Goal: Task Accomplishment & Management: Use online tool/utility

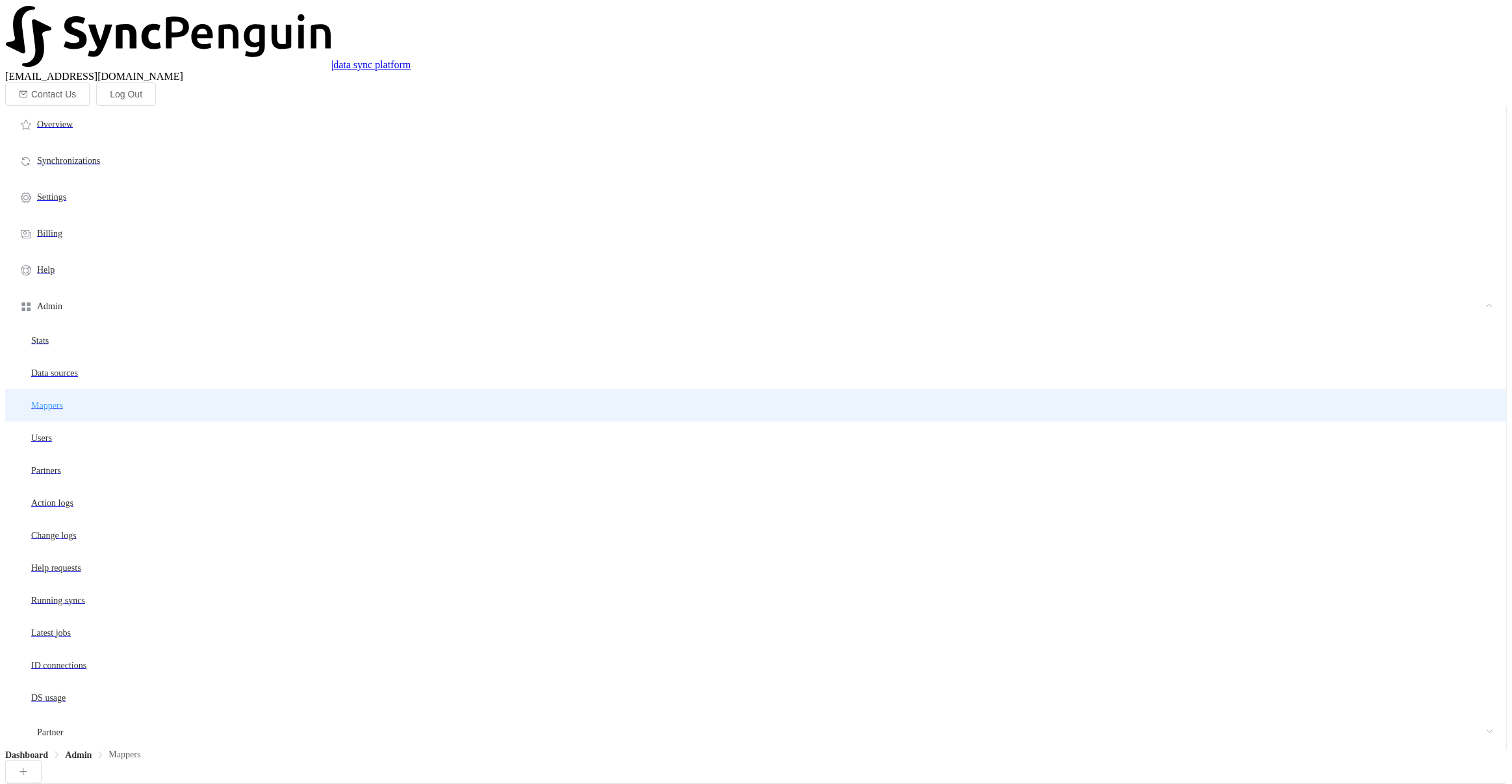
click at [237, 389] on li "Mappers" at bounding box center [755, 405] width 1502 height 32
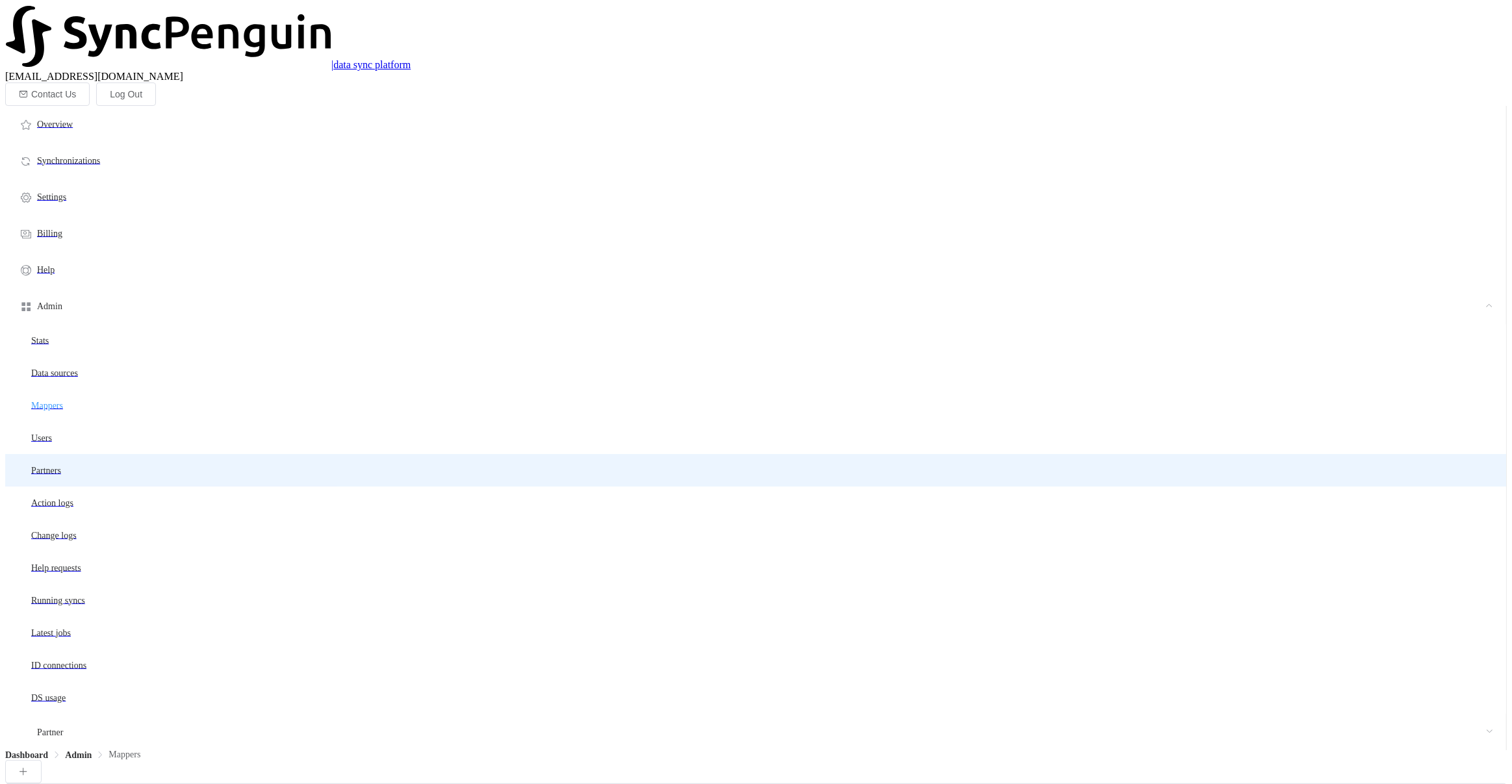
click at [221, 454] on li "Partners" at bounding box center [755, 471] width 1502 height 32
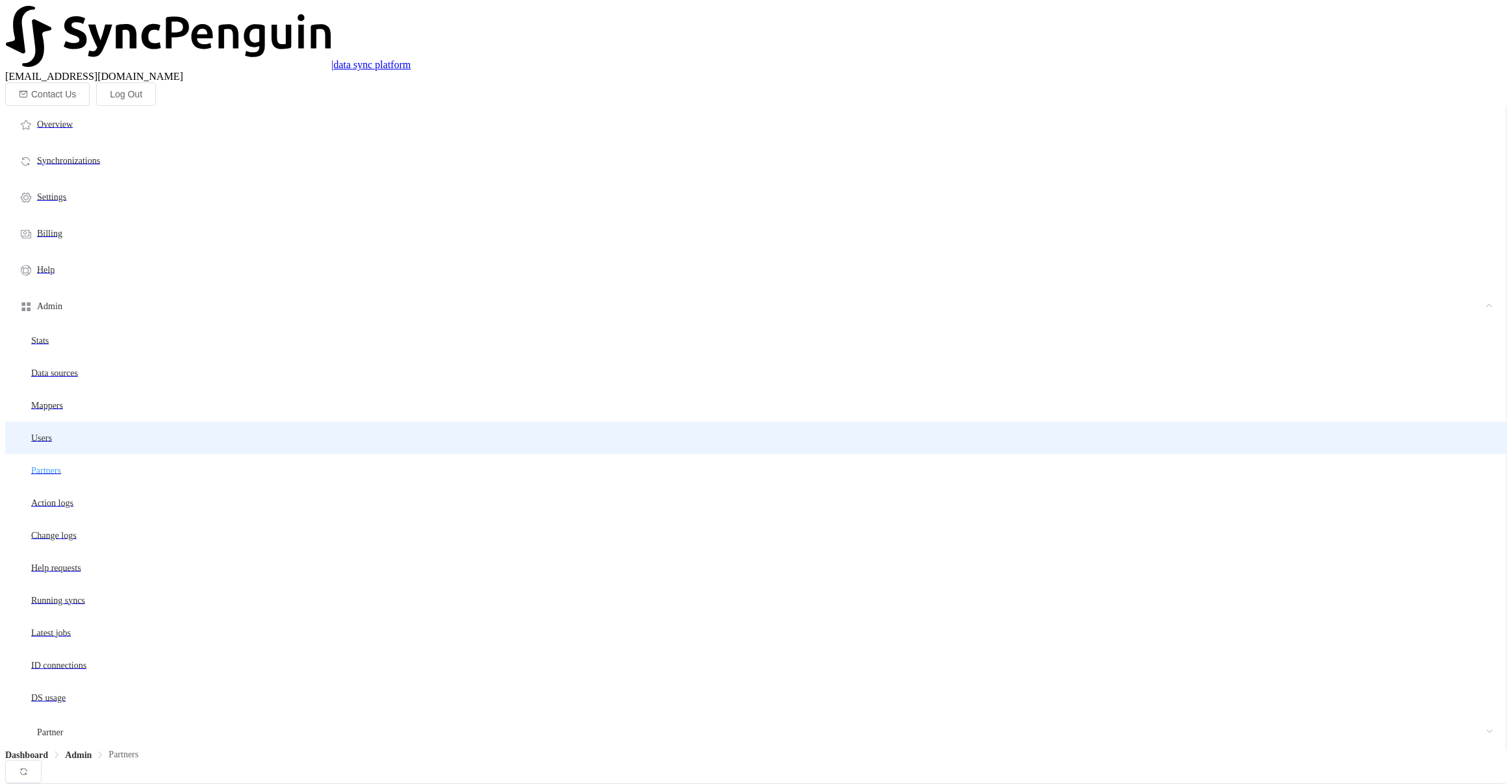
click at [229, 421] on li "Users" at bounding box center [755, 438] width 1502 height 32
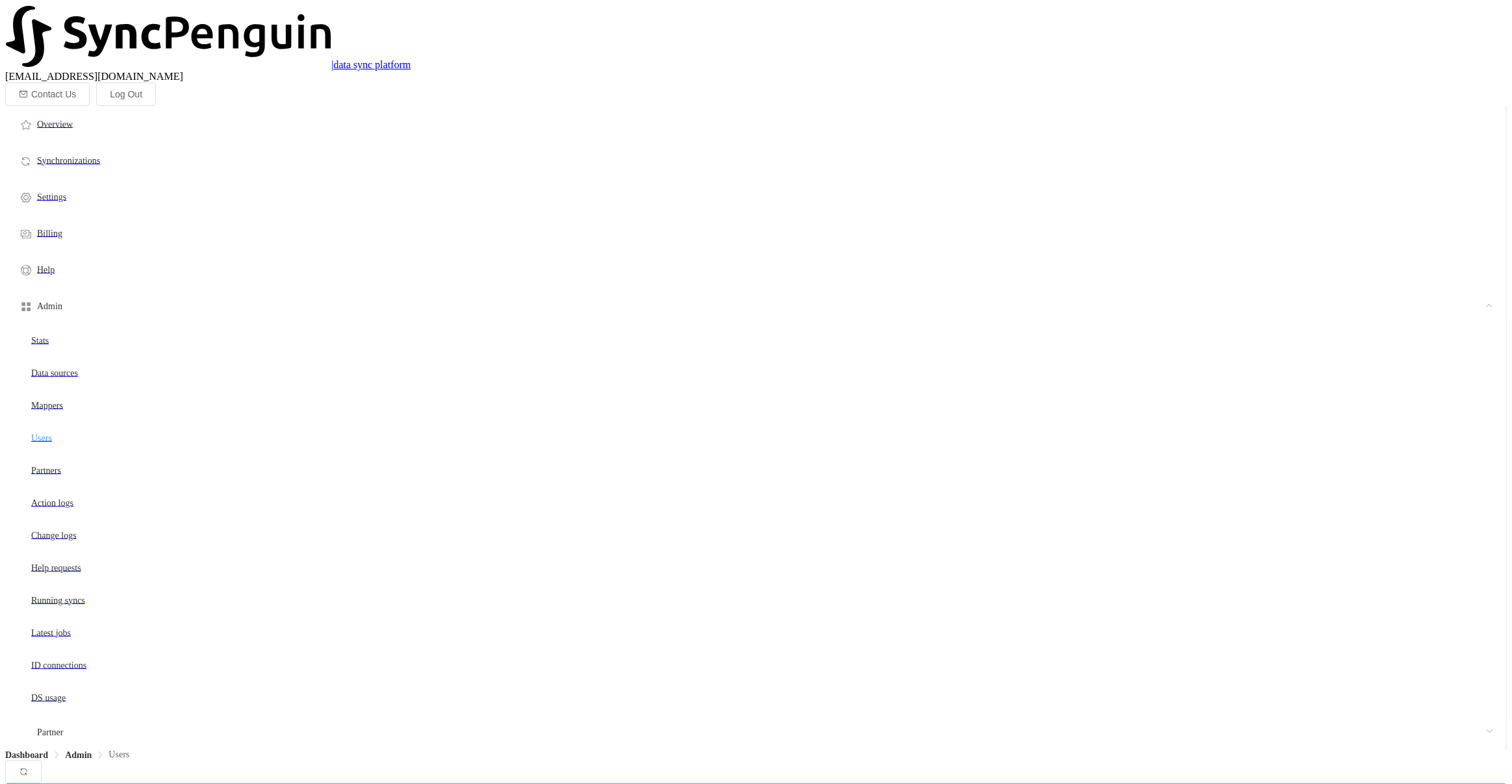
click at [455, 783] on input "text" at bounding box center [756, 794] width 1502 height 23
type input "pci"
type input "[EMAIL_ADDRESS][DOMAIN_NAME]"
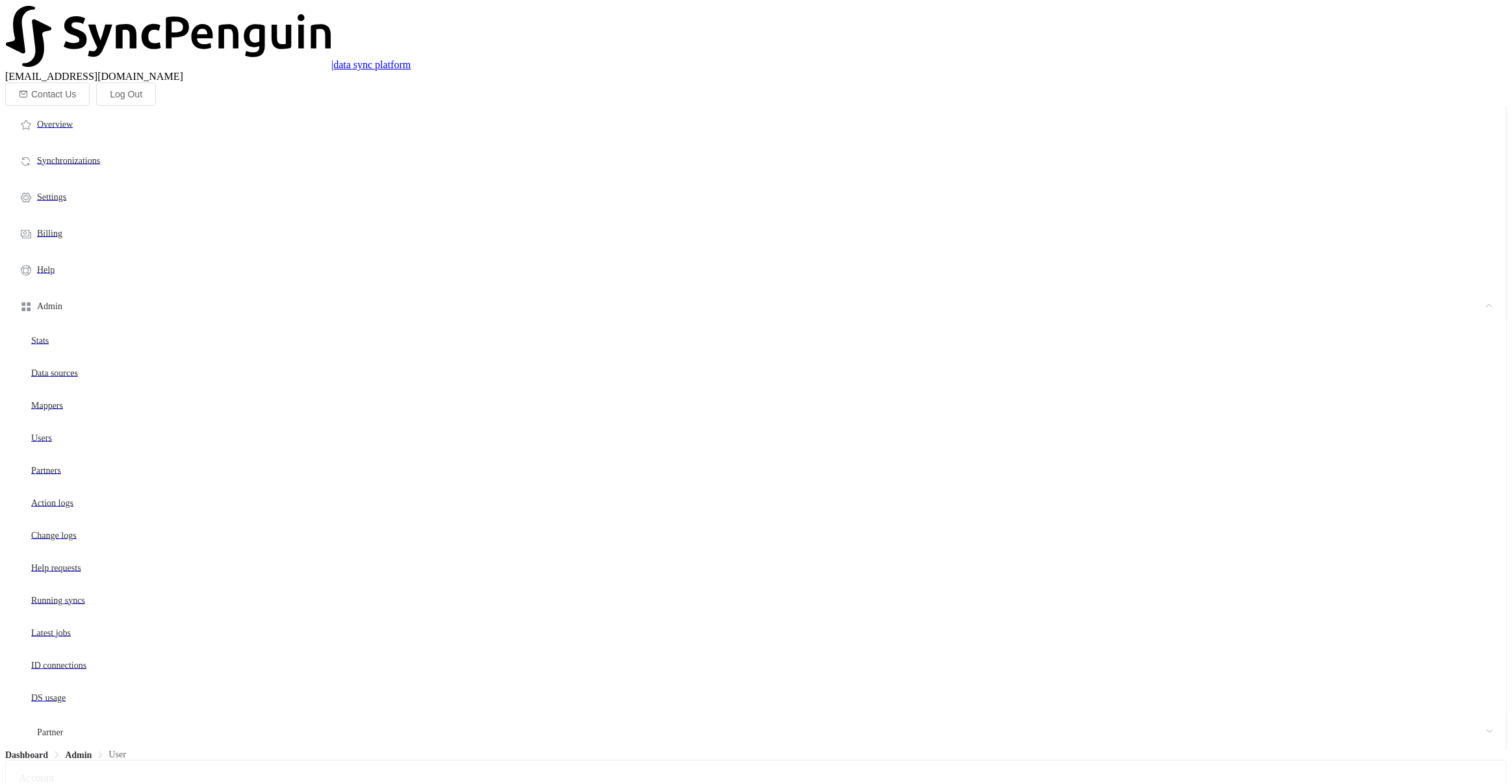
type input "ITC Admin"
type input "14"
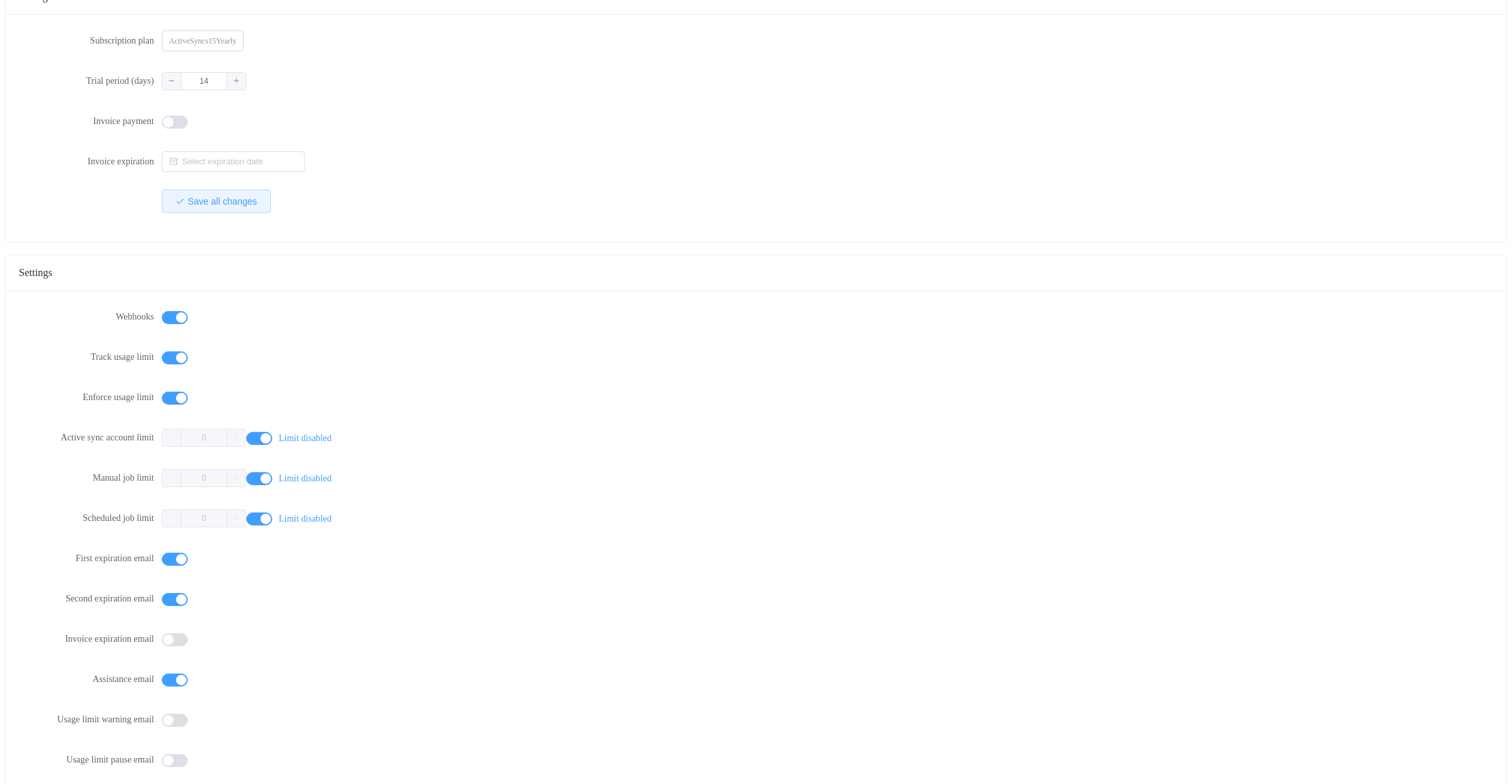
scroll to position [1199, 0]
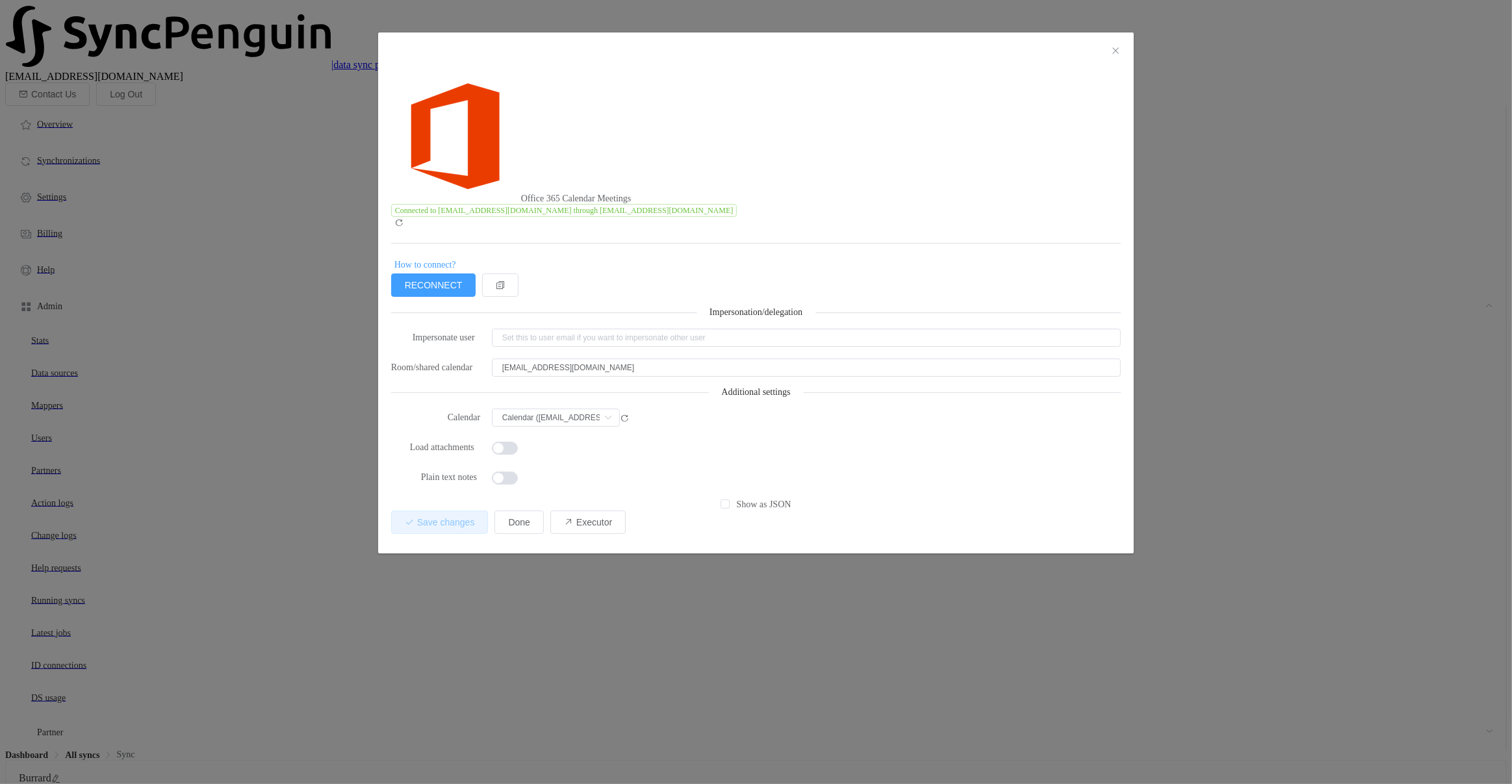
click at [610, 351] on div "1 { { "connectionType": "application", "refreshToken": "***", "accessToken": "*…" at bounding box center [756, 396] width 730 height 275
click at [625, 366] on div "Office 365 Calendar Meetings Connected to [EMAIL_ADDRESS][DOMAIN_NAME] through …" at bounding box center [756, 392] width 1512 height 784
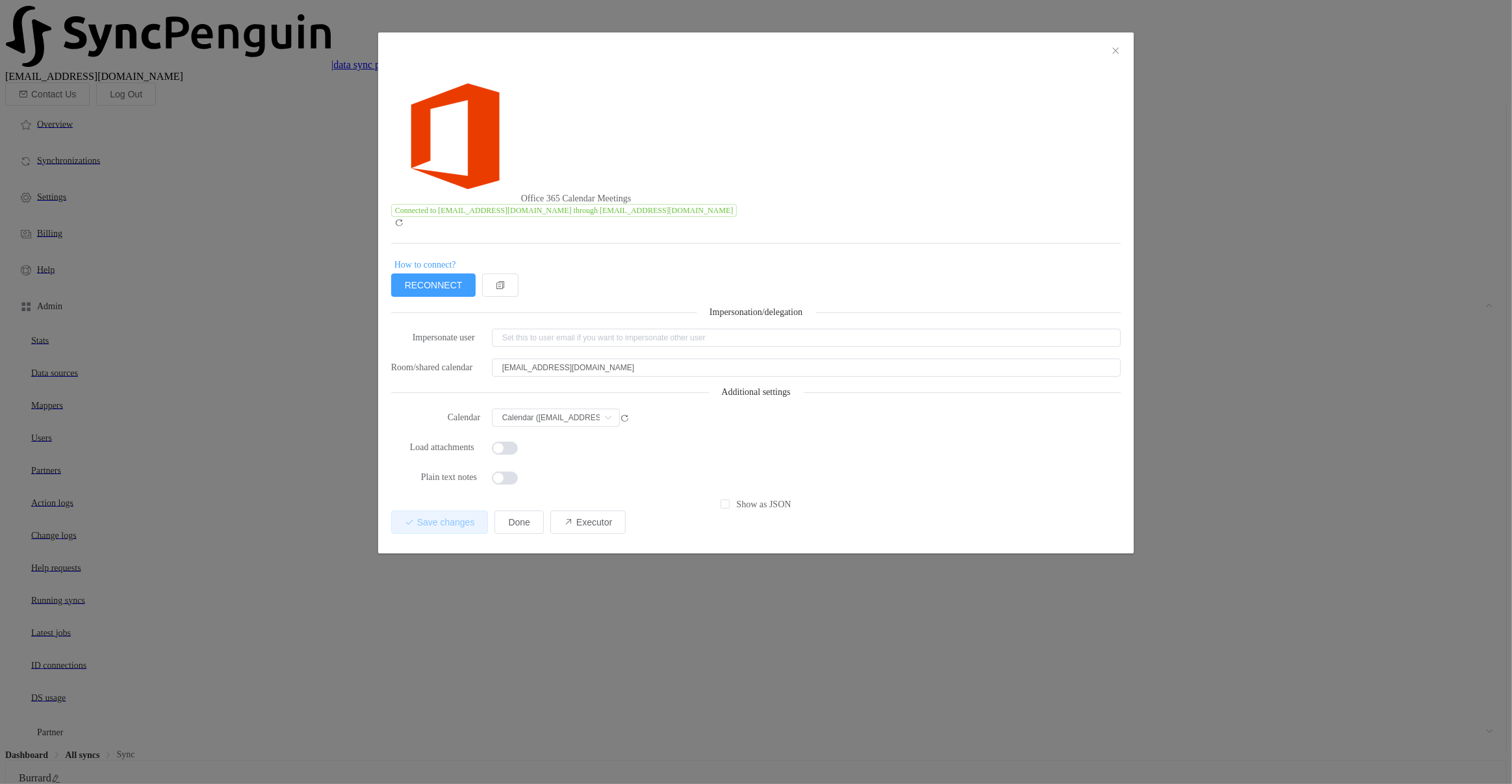
click at [674, 375] on div "Office 365 Calendar Meetings Connected to [EMAIL_ADDRESS][DOMAIN_NAME] through …" at bounding box center [756, 392] width 1512 height 784
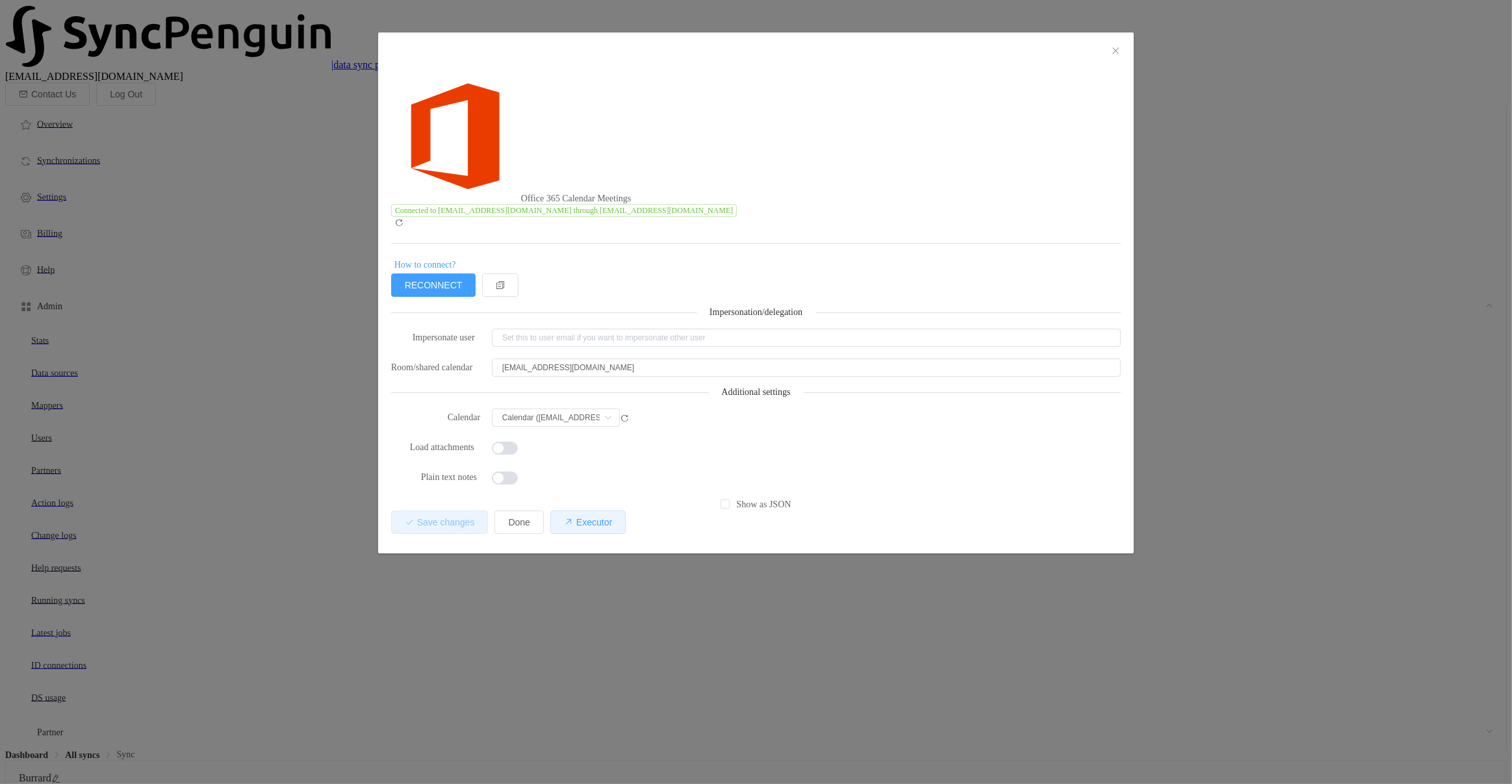
click at [573, 518] on icon "dialog" at bounding box center [568, 522] width 9 height 9
click at [487, 185] on div "Office 365 Calendar Meetings Connected to [EMAIL_ADDRESS][DOMAIN_NAME] through …" at bounding box center [756, 392] width 1512 height 784
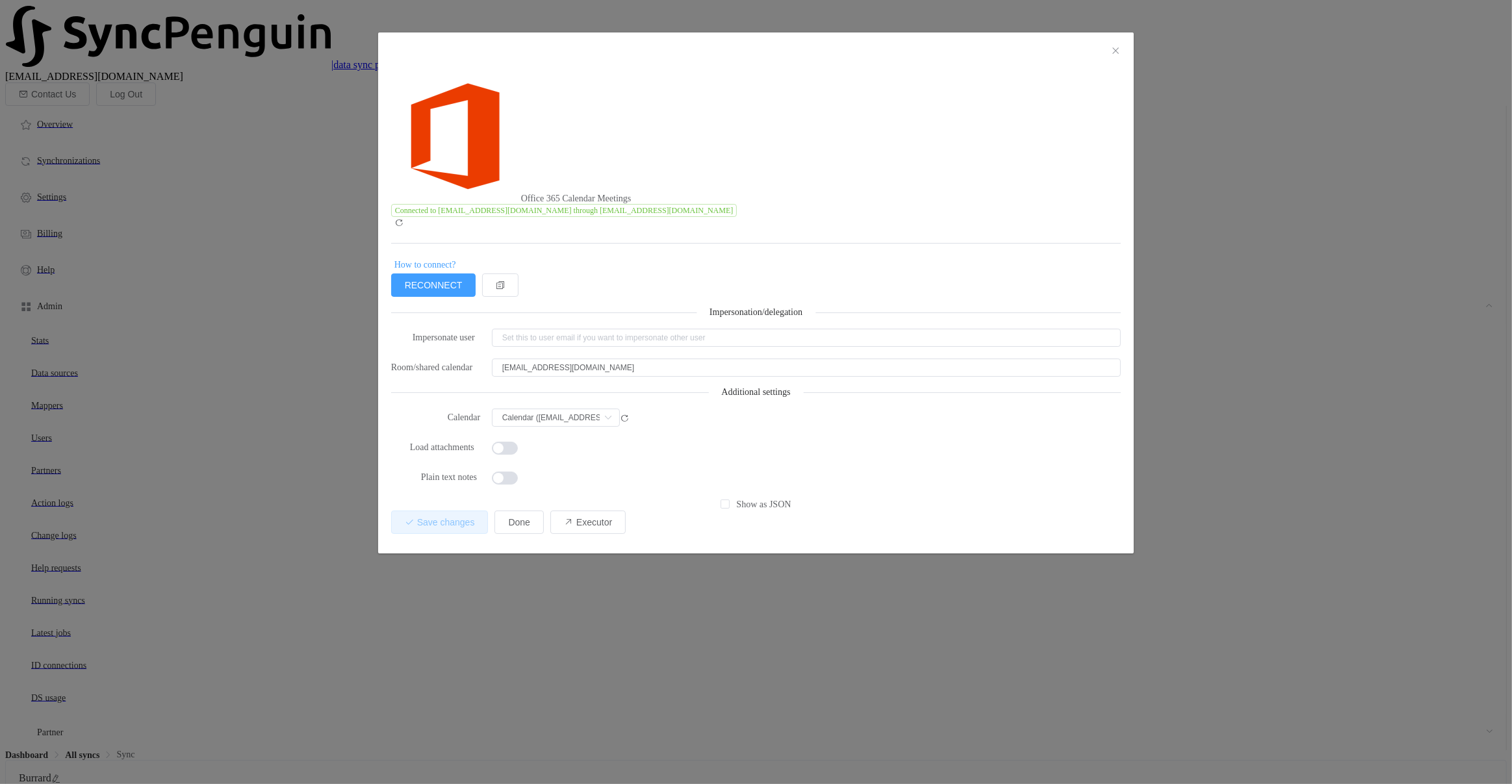
click at [632, 380] on div "Office 365 Calendar Meetings Connected to [EMAIL_ADDRESS][DOMAIN_NAME] through …" at bounding box center [756, 392] width 1512 height 784
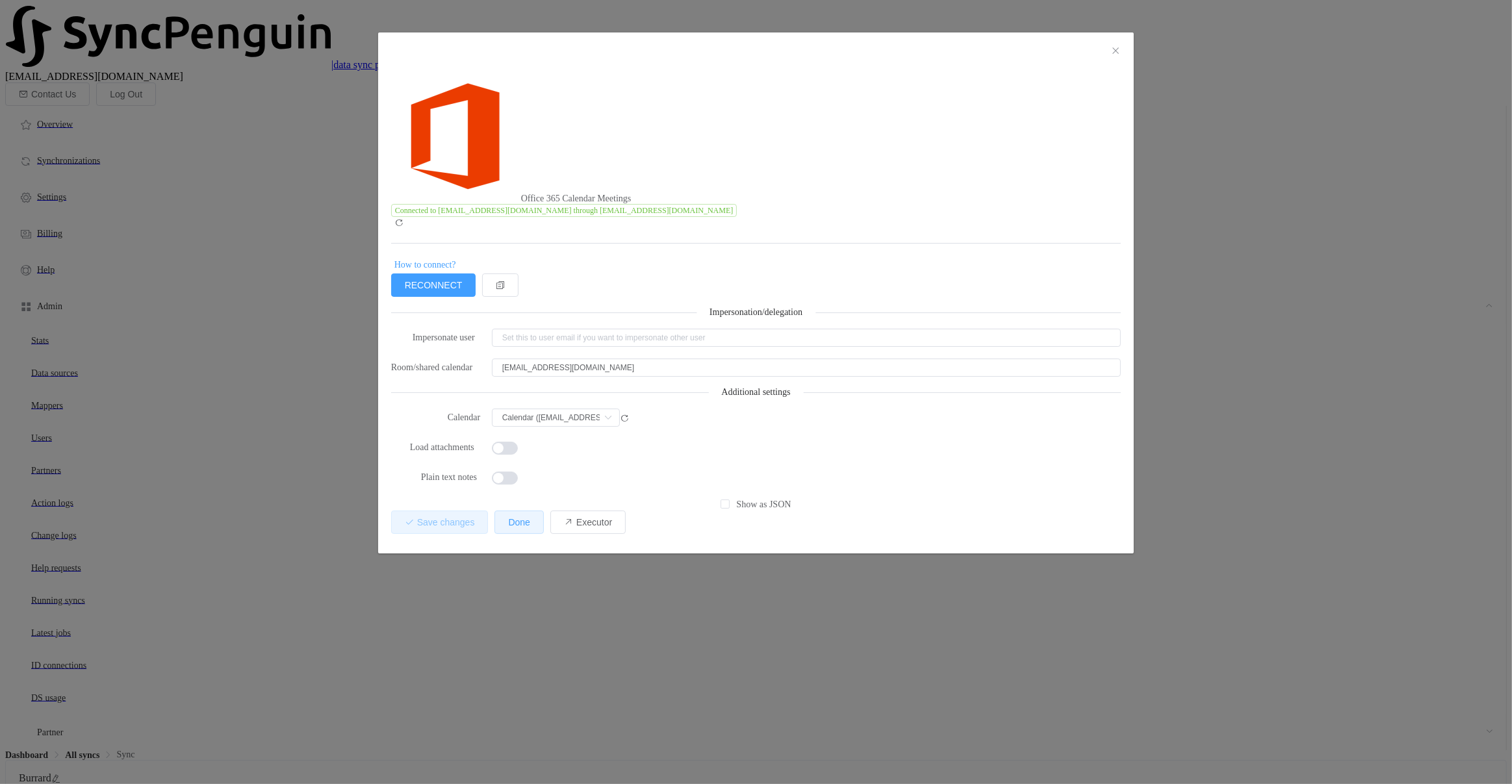
click at [543, 511] on button "Done" at bounding box center [519, 522] width 48 height 23
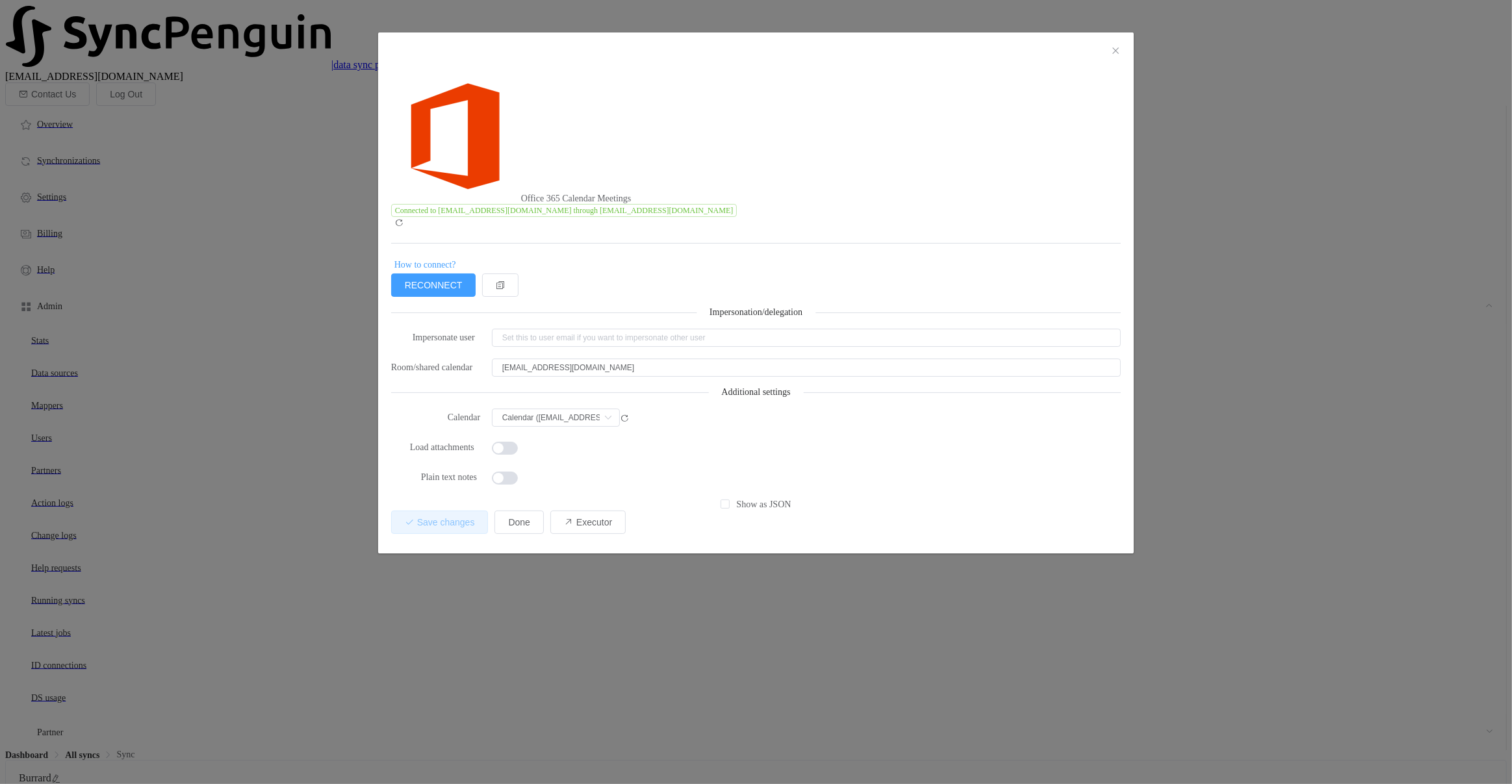
click at [493, 336] on div "Office 365 Calendar Meetings Connected to [EMAIL_ADDRESS][DOMAIN_NAME] through …" at bounding box center [756, 392] width 1512 height 784
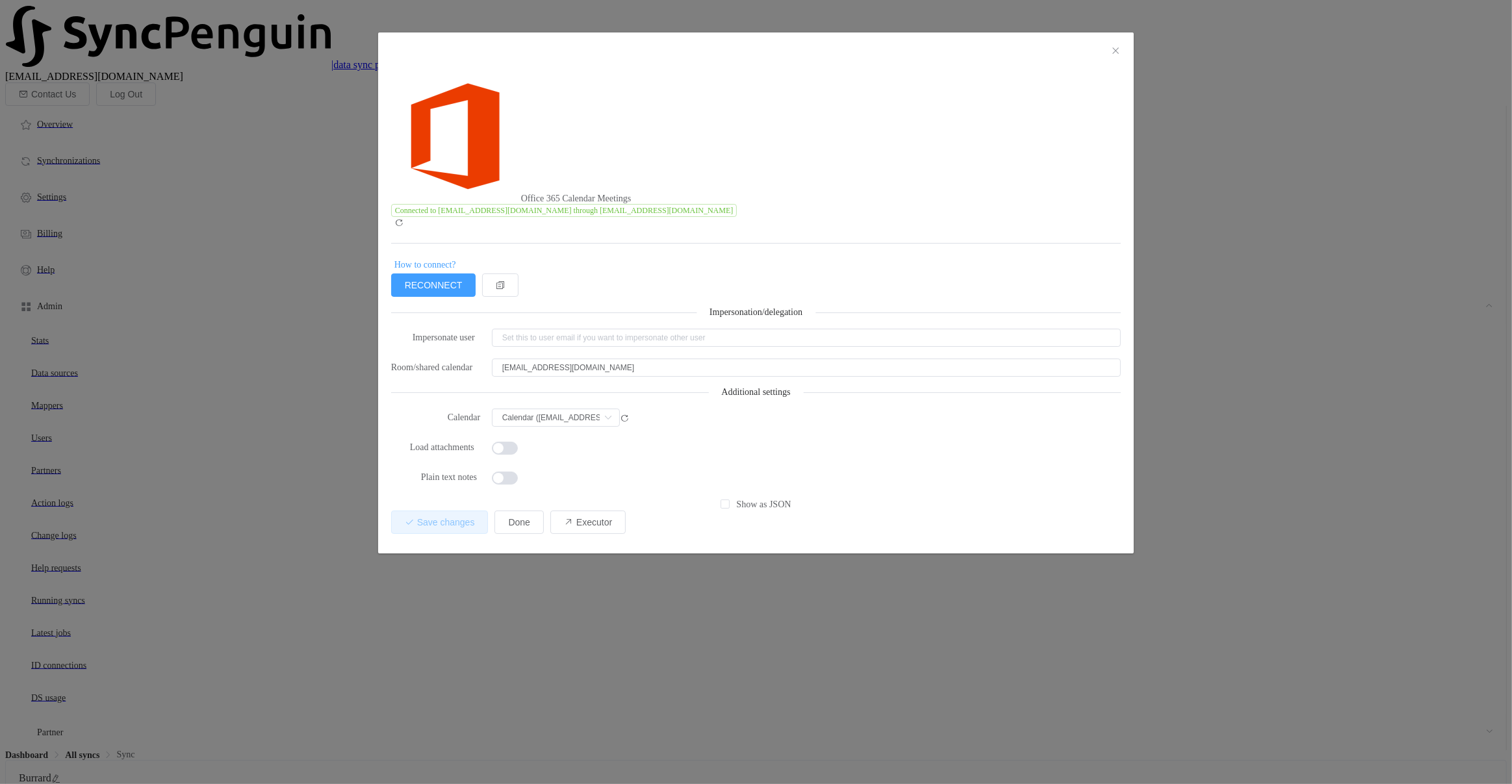
click at [703, 360] on div "Office 365 Calendar Meetings Connected to [EMAIL_ADDRESS][DOMAIN_NAME] through …" at bounding box center [756, 392] width 1512 height 784
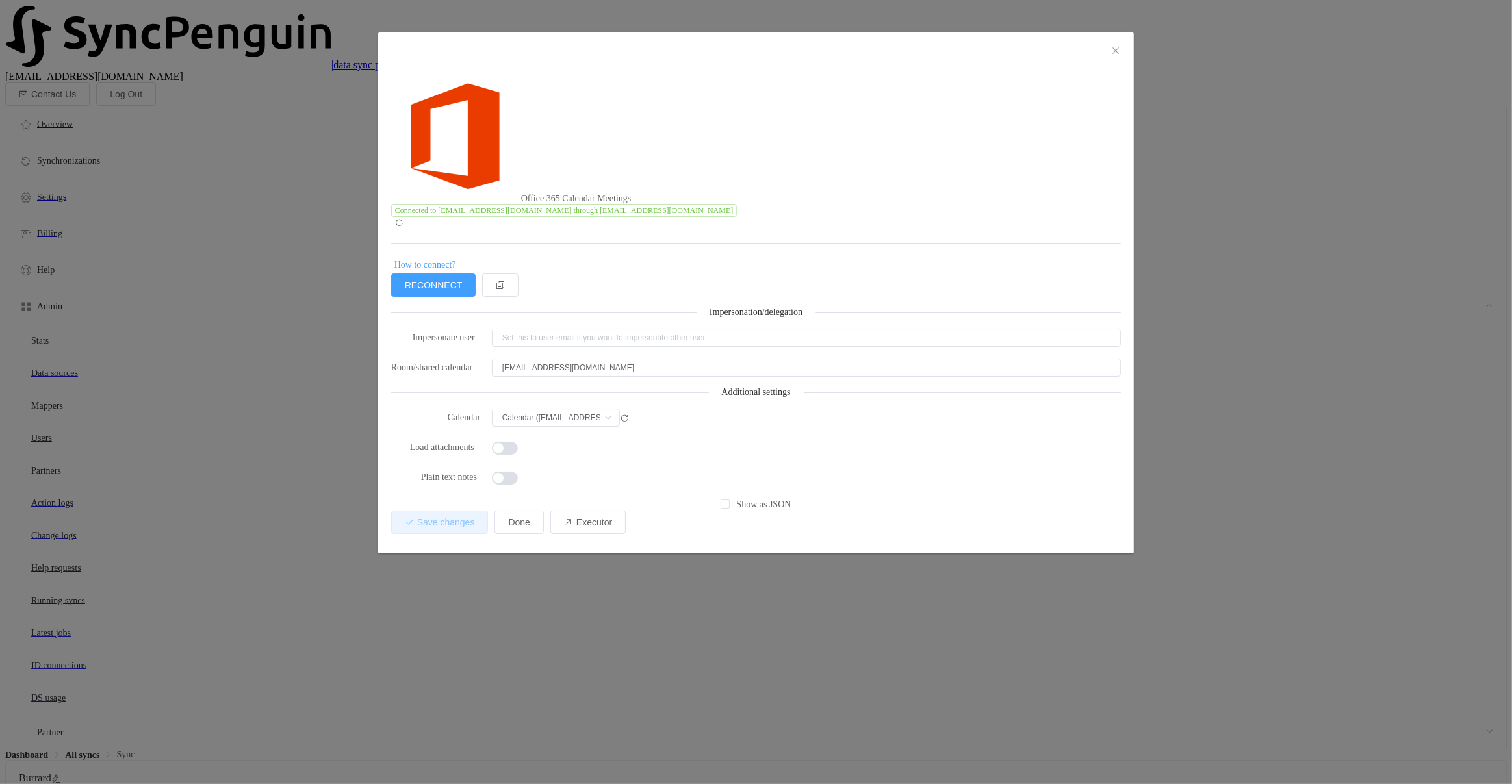
click at [642, 375] on div "Office 365 Calendar Meetings Connected to [EMAIL_ADDRESS][DOMAIN_NAME] through …" at bounding box center [756, 392] width 1512 height 784
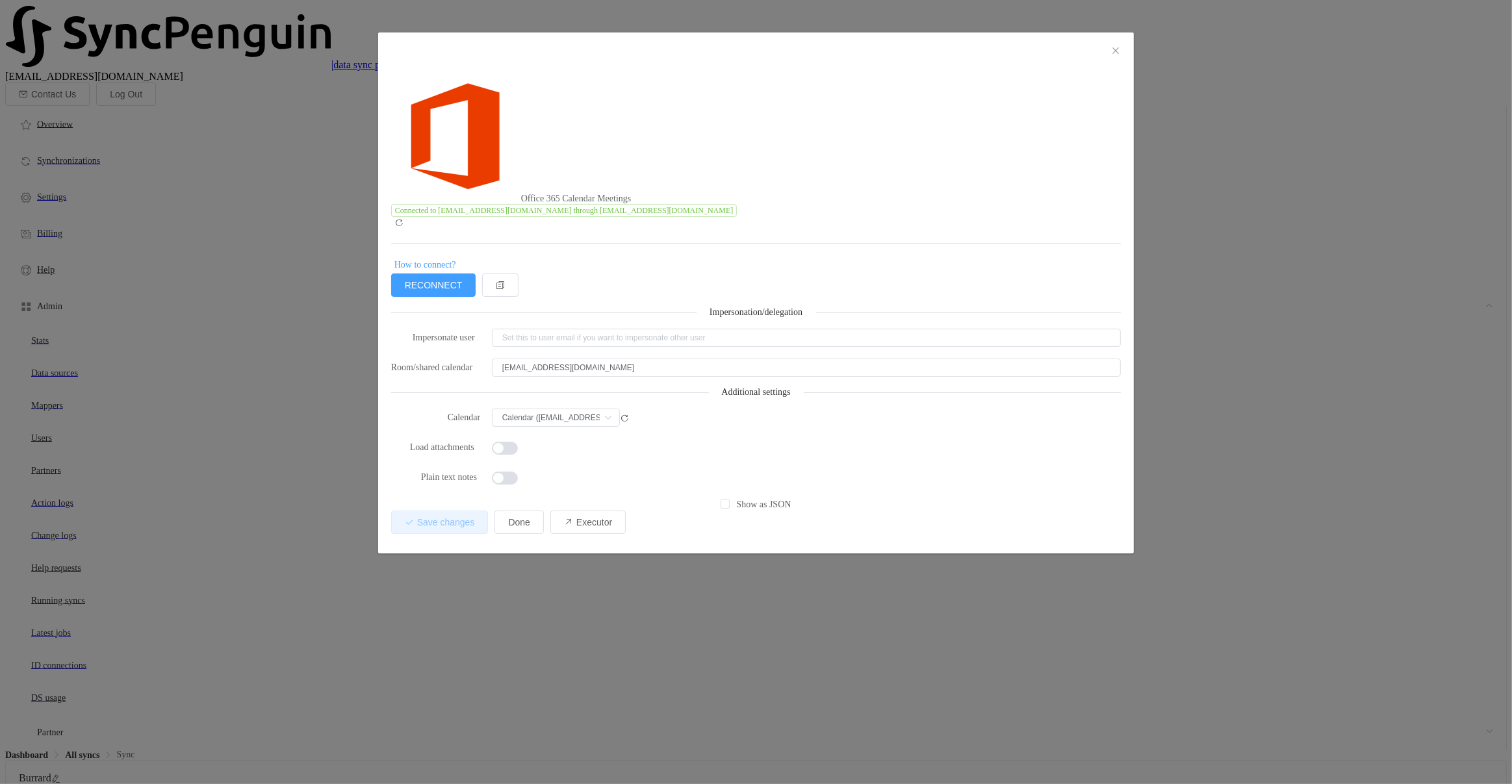
click at [512, 330] on div "Office 365 Calendar Meetings Connected to [EMAIL_ADDRESS][DOMAIN_NAME] through …" at bounding box center [756, 392] width 1512 height 784
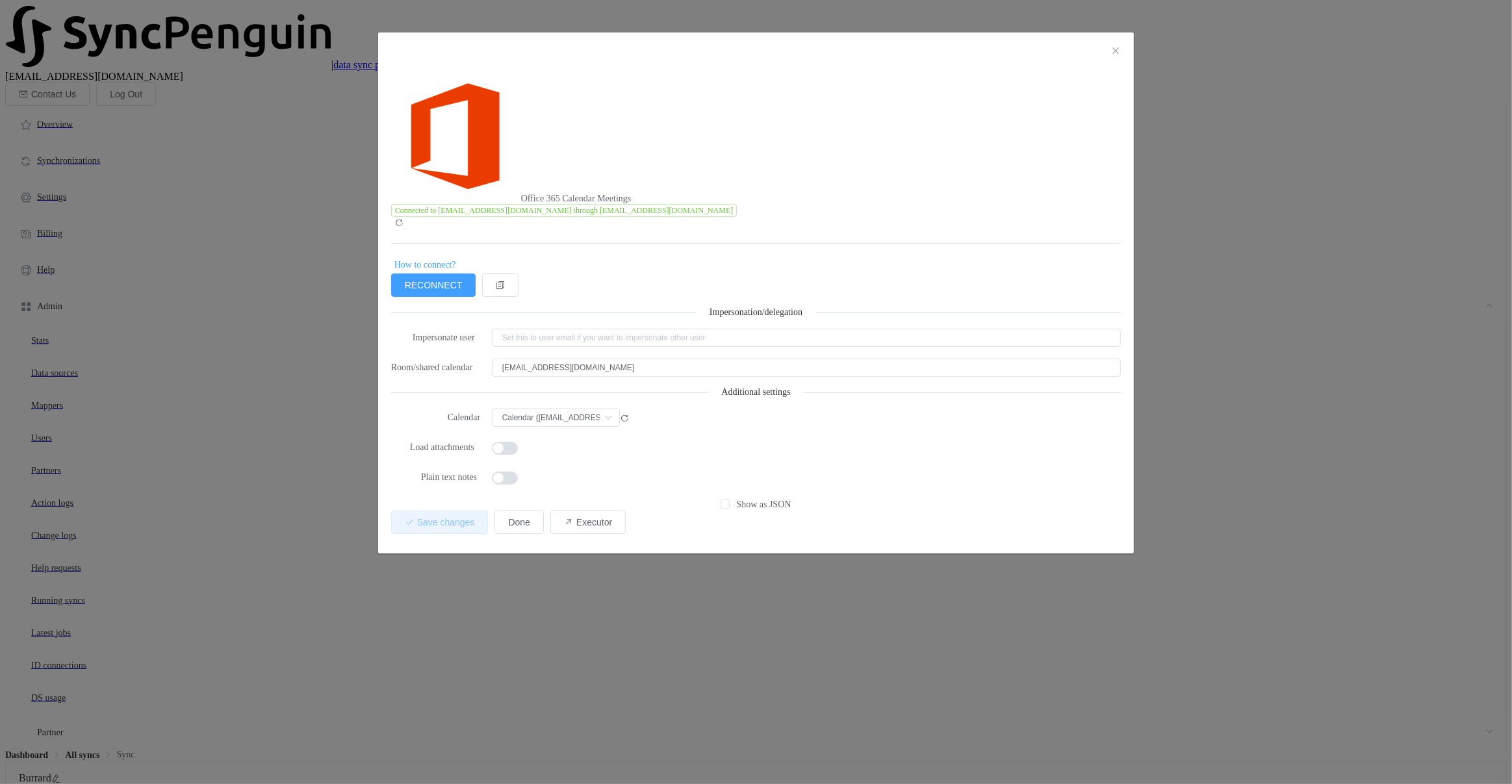
click at [529, 367] on div "Office 365 Calendar Meetings Connected to [EMAIL_ADDRESS][DOMAIN_NAME] through …" at bounding box center [756, 392] width 1512 height 784
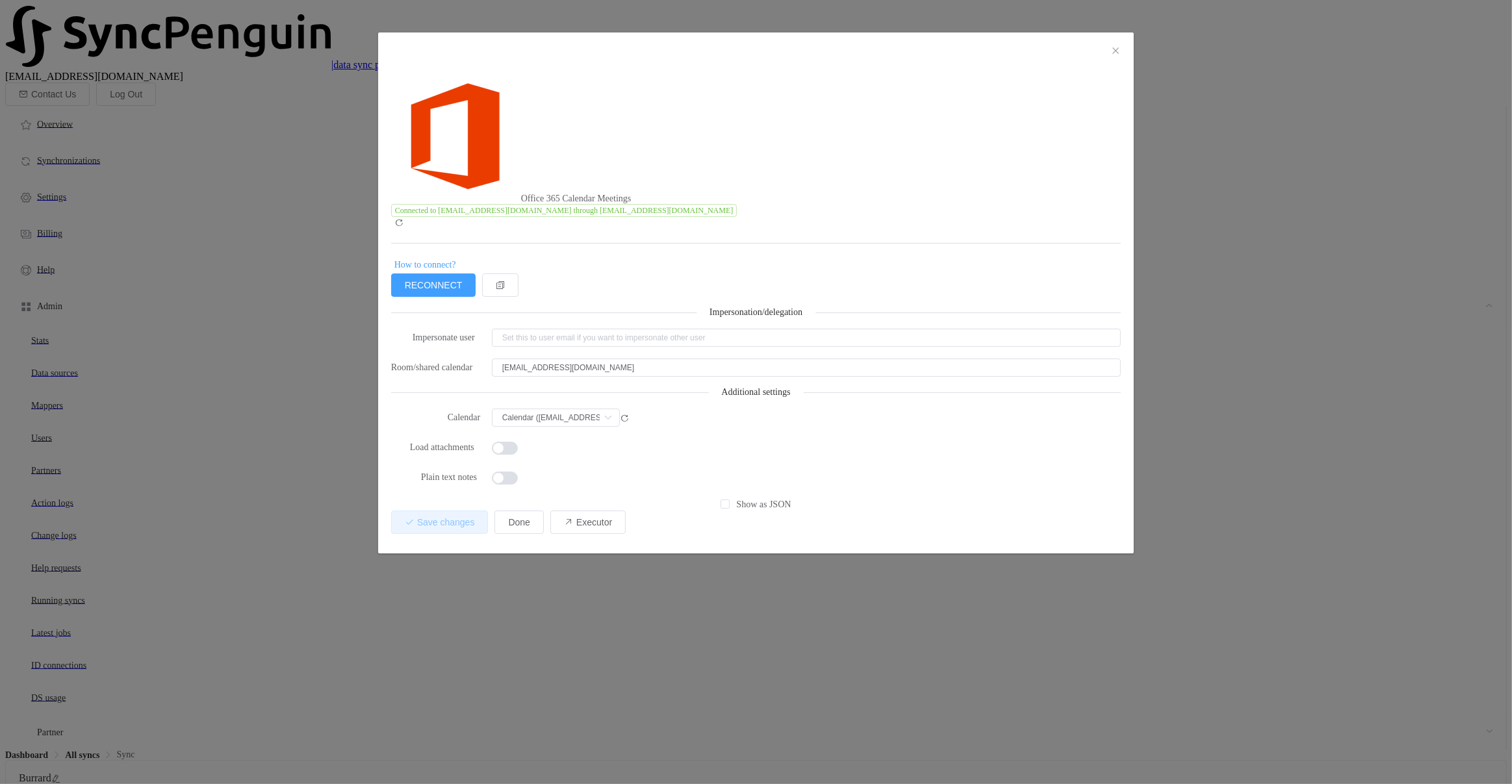
click at [515, 371] on div "Office 365 Calendar Meetings Connected to [EMAIL_ADDRESS][DOMAIN_NAME] through …" at bounding box center [756, 392] width 1512 height 784
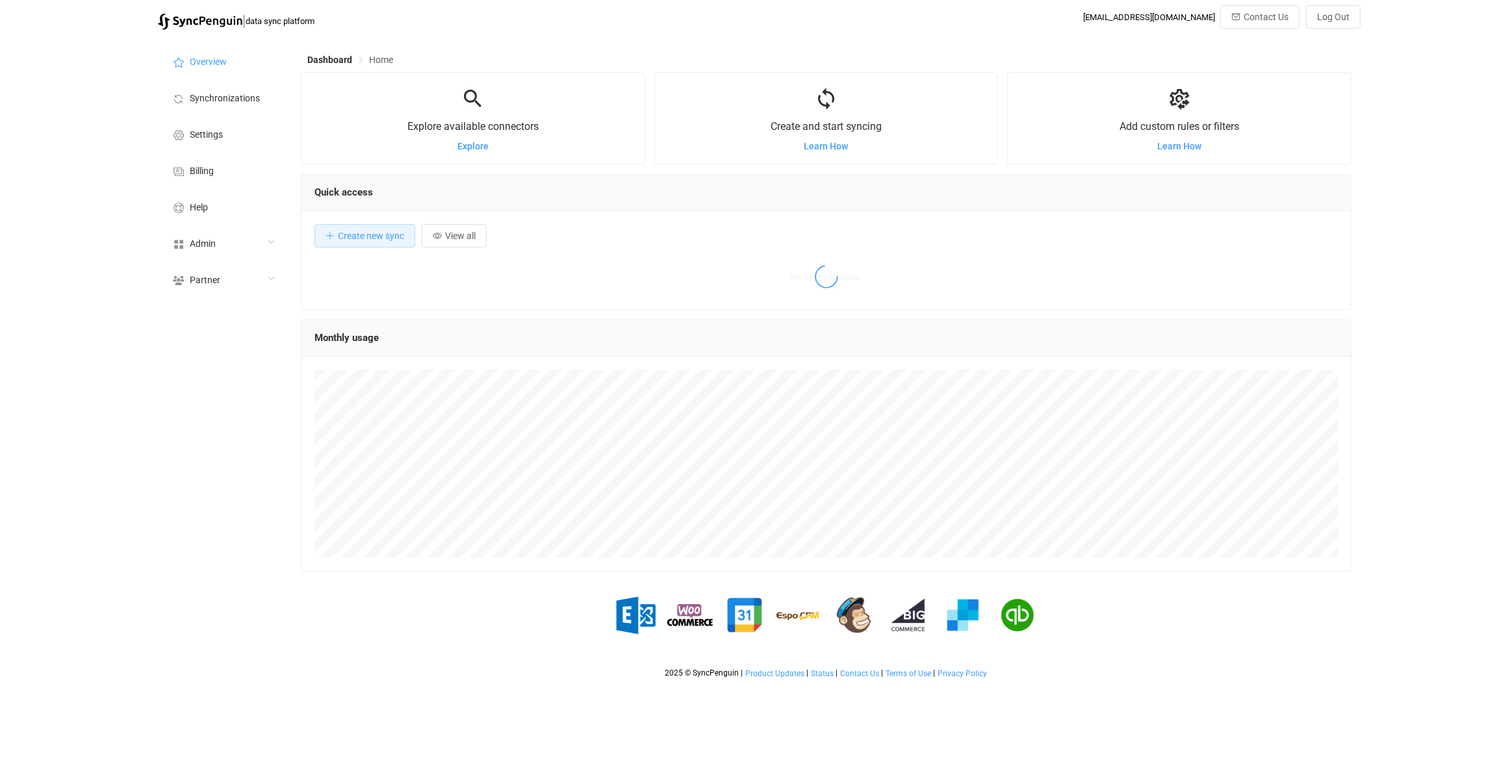
scroll to position [251, 1051]
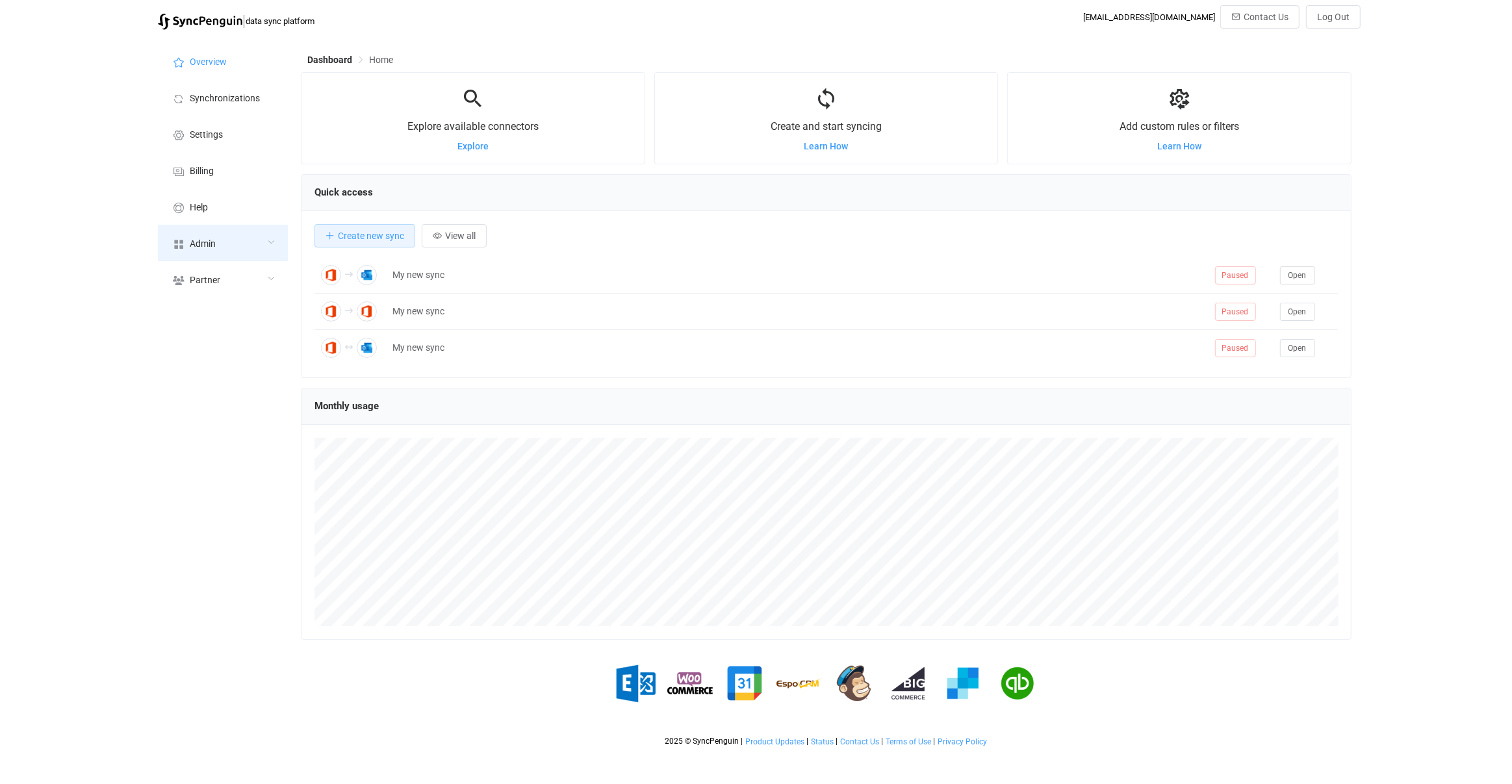
click at [223, 260] on ul "Overview Synchronizations Settings Billing Help Admin Stats Data sources Mapper…" at bounding box center [222, 170] width 130 height 255
click at [213, 247] on span "Admin" at bounding box center [202, 244] width 26 height 10
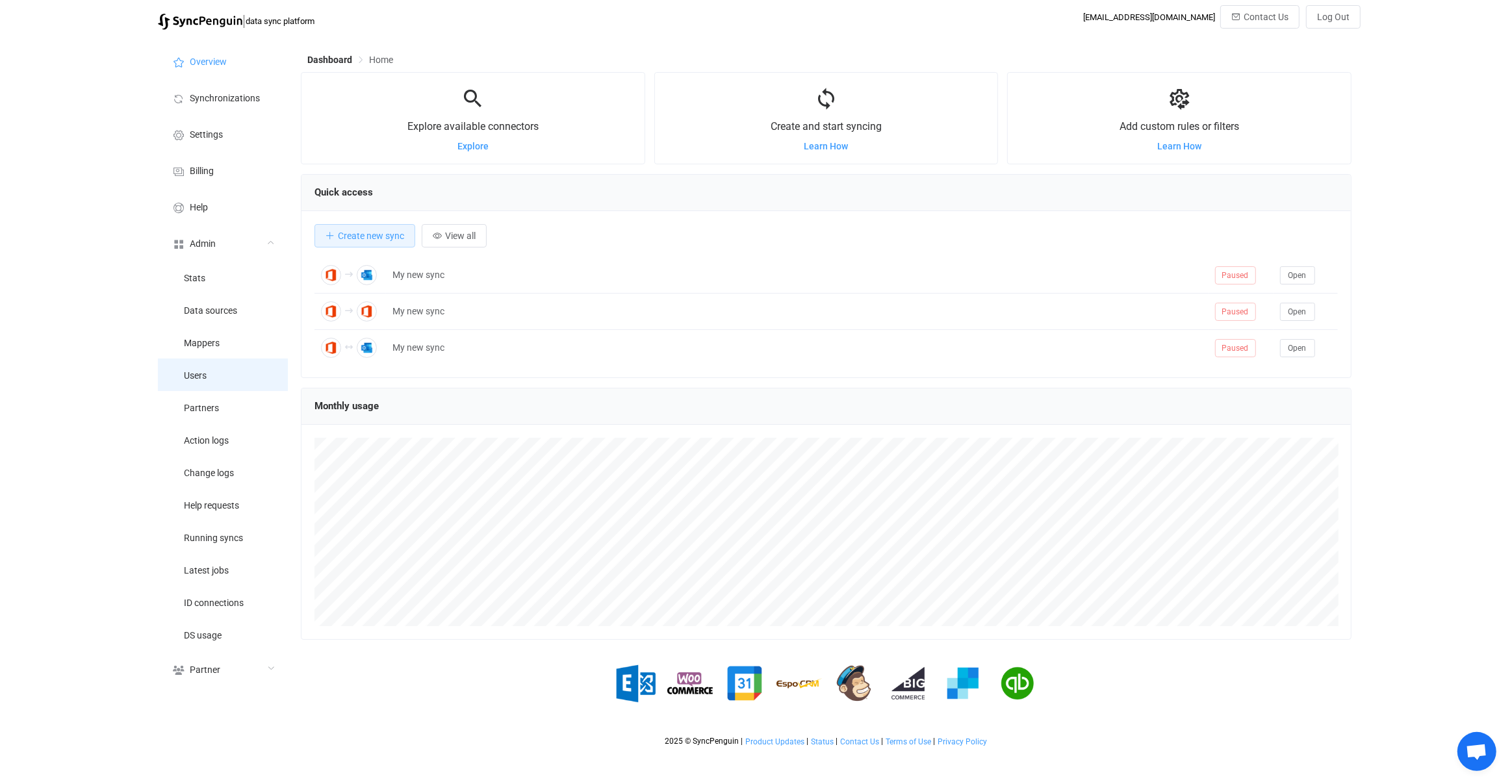
click at [214, 363] on li "Users" at bounding box center [222, 375] width 130 height 32
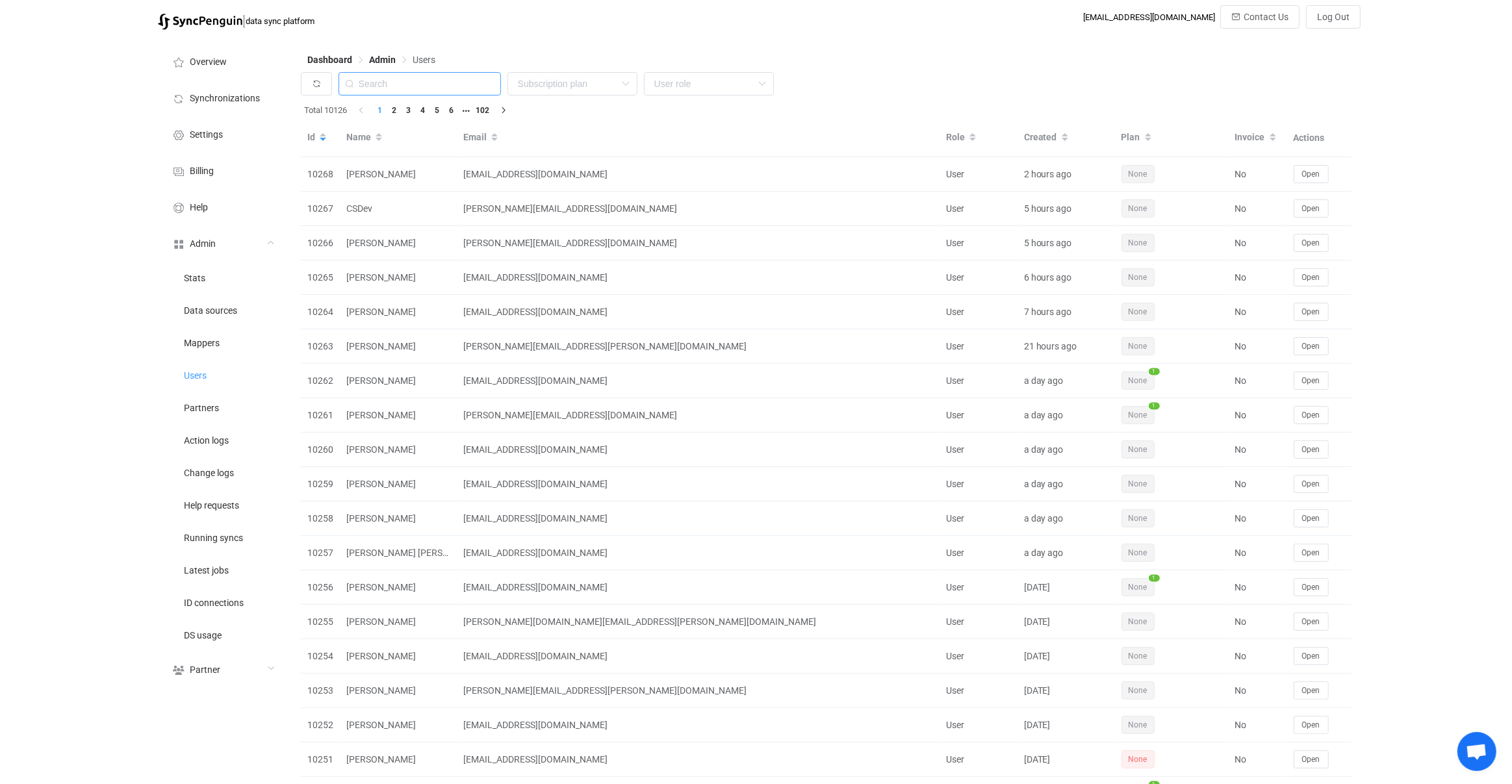
click at [451, 79] on input "text" at bounding box center [420, 84] width 163 height 23
paste input "-connect.ca"
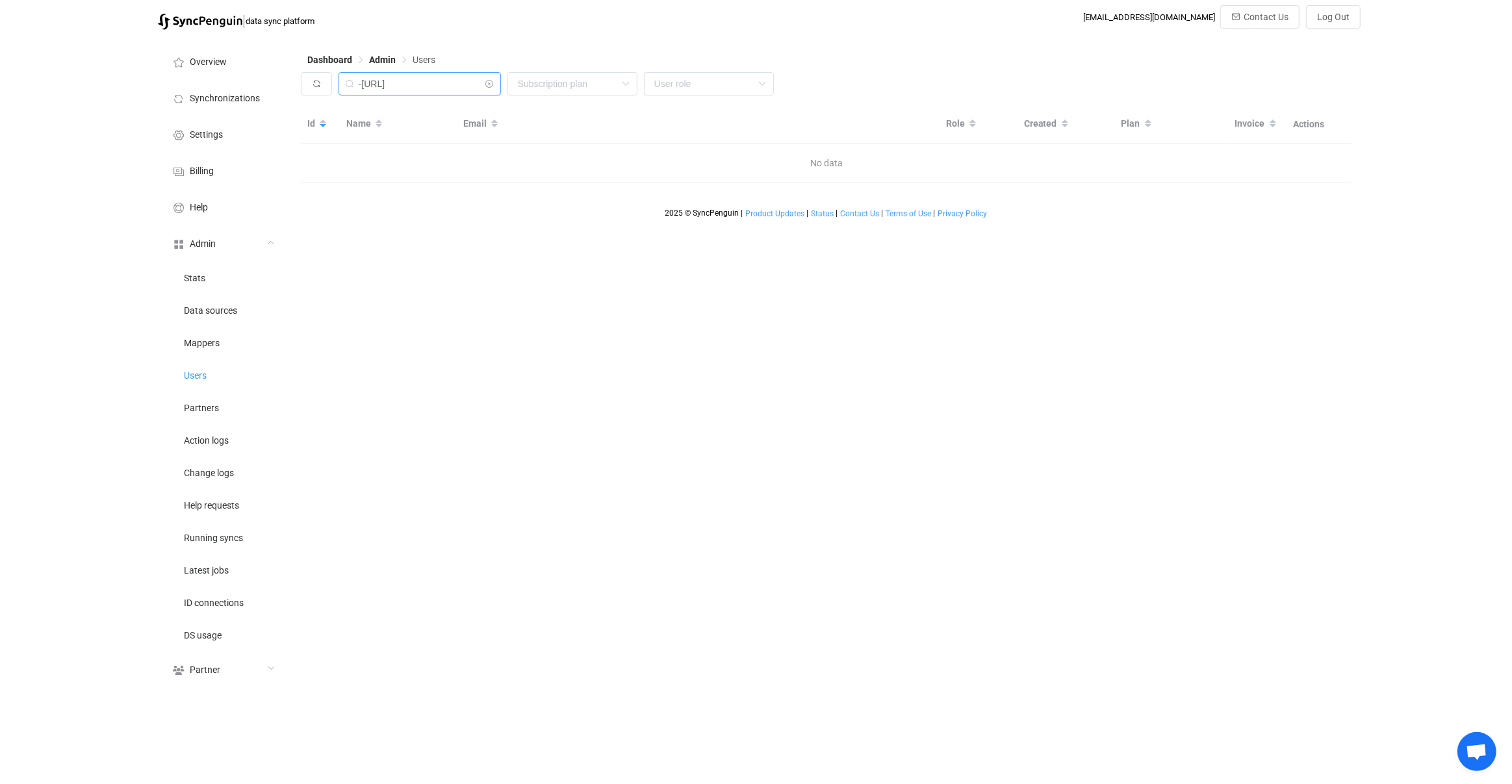
drag, startPoint x: 397, startPoint y: 85, endPoint x: 484, endPoint y: 93, distance: 87.4
click at [484, 93] on div "-connect.ca" at bounding box center [420, 84] width 163 height 23
type input "-connect"
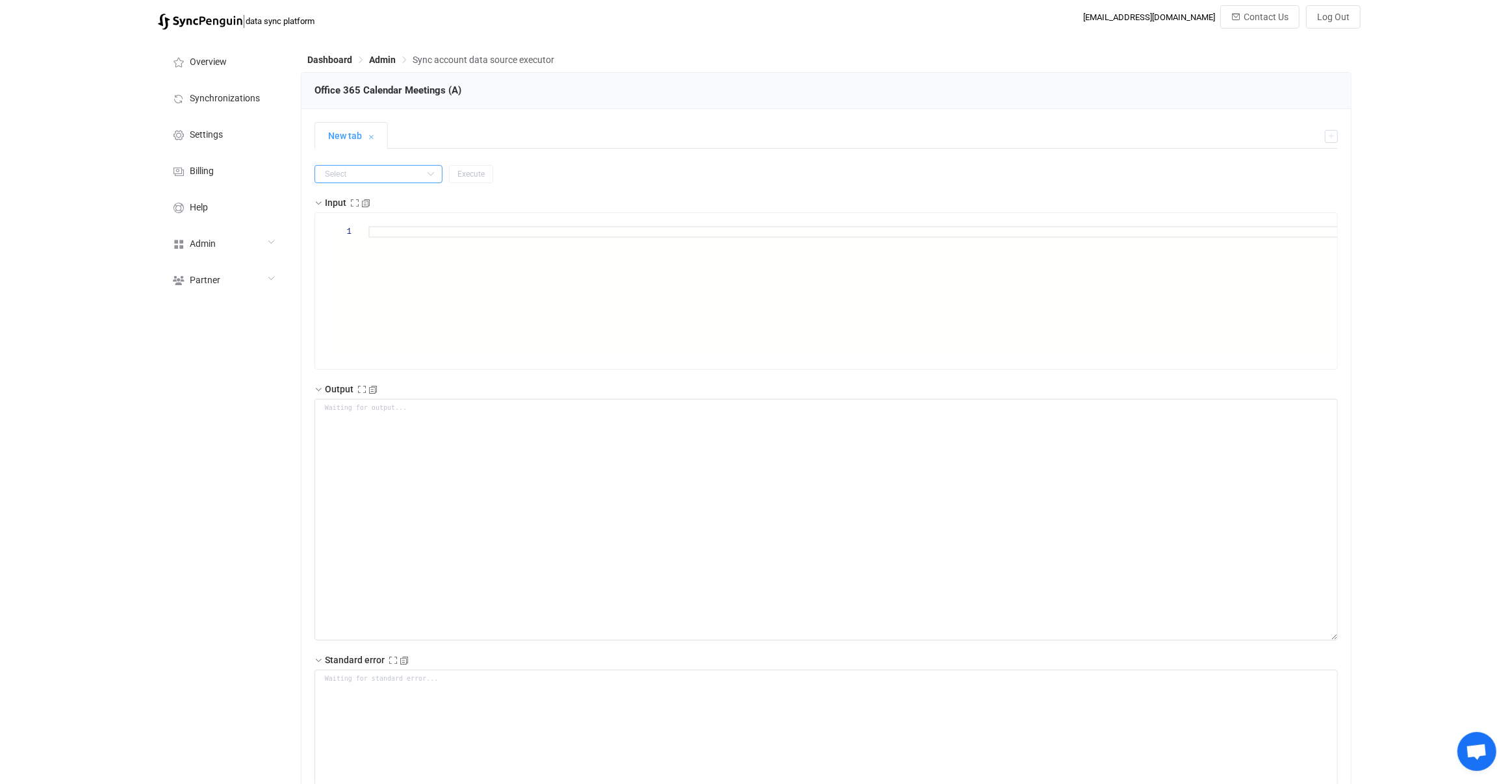
click at [397, 167] on input "text" at bounding box center [378, 174] width 128 height 19
click at [365, 240] on li "getAll" at bounding box center [372, 250] width 115 height 22
type input "getAll"
click at [458, 176] on span "Execute" at bounding box center [471, 173] width 27 height 9
type textarea "{ "nextSync": null, "entries": [ { "type": "upsert", "id": "AAMkADYxYzUzOTExLTE…"
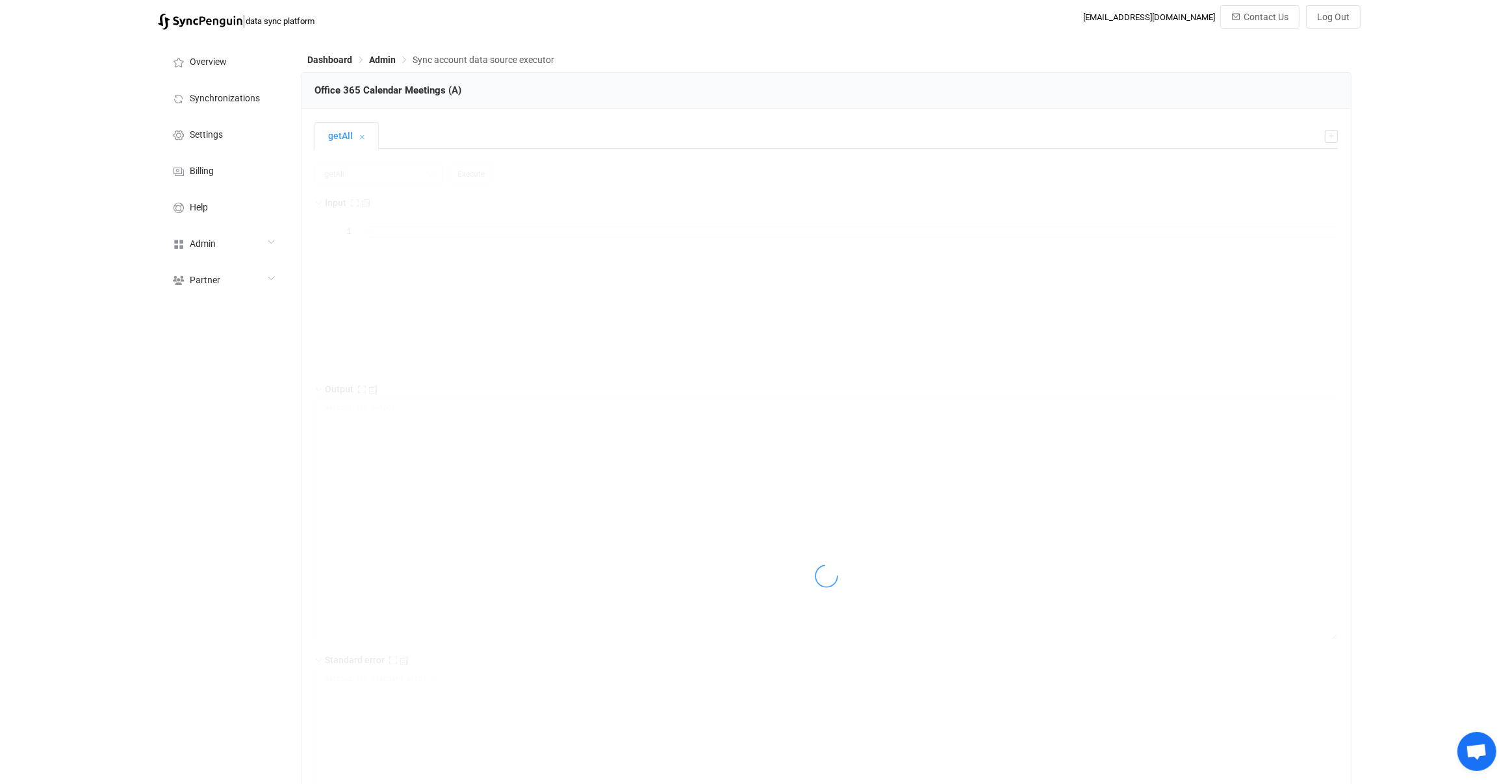
type textarea "Output saved to the file"
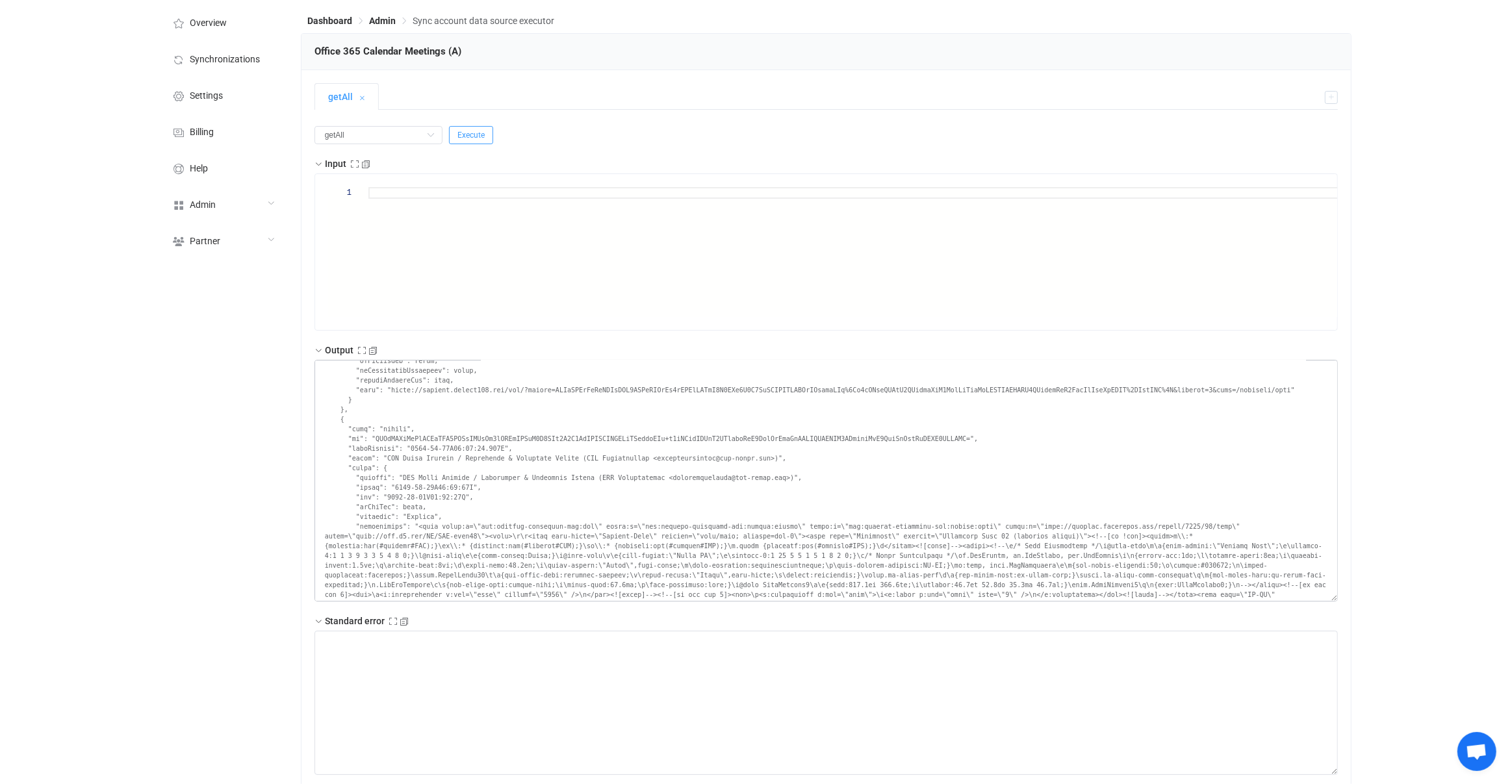
scroll to position [4203, 0]
